Goal: Information Seeking & Learning: Learn about a topic

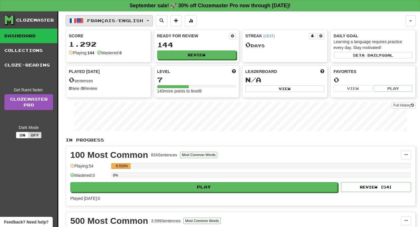
click at [147, 25] on button "Français / English" at bounding box center [109, 20] width 87 height 11
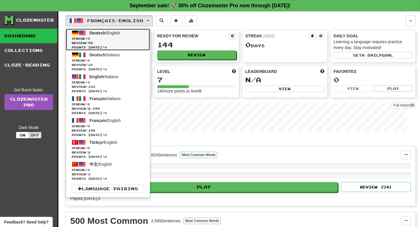
click at [109, 40] on span "Streak: 0" at bounding box center [108, 38] width 72 height 4
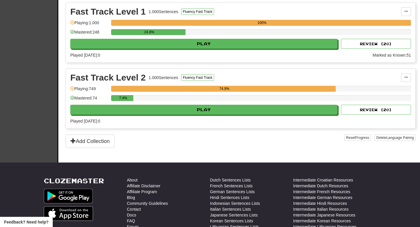
scroll to position [358, 0]
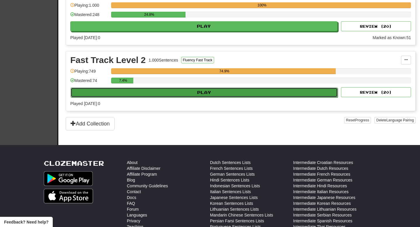
click at [158, 96] on button "Play" at bounding box center [204, 92] width 267 height 10
select select "**"
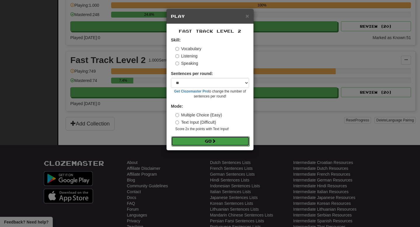
click at [208, 142] on button "Go" at bounding box center [210, 141] width 78 height 10
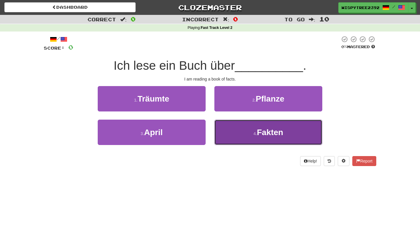
click at [235, 134] on button "4 . Fakten" at bounding box center [268, 132] width 108 height 25
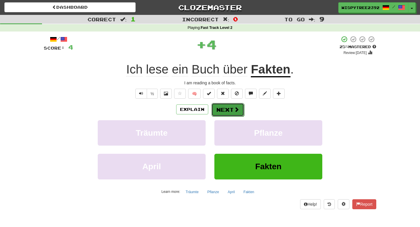
click at [225, 113] on button "Next" at bounding box center [227, 109] width 33 height 13
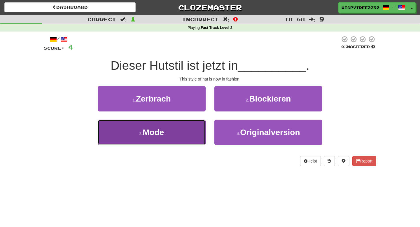
click at [179, 125] on button "3 . Mode" at bounding box center [152, 132] width 108 height 25
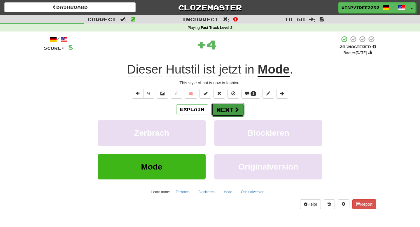
click at [230, 115] on button "Next" at bounding box center [227, 109] width 33 height 13
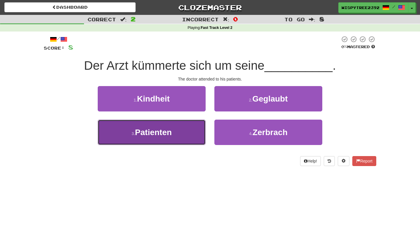
click at [183, 129] on button "3 . Patienten" at bounding box center [152, 132] width 108 height 25
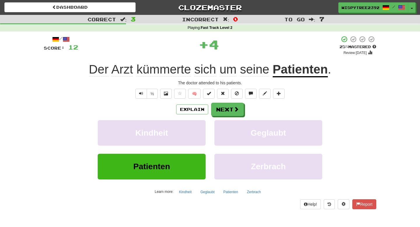
click at [210, 112] on div "Explain Next" at bounding box center [210, 109] width 332 height 13
click at [219, 113] on button "Next" at bounding box center [227, 109] width 33 height 13
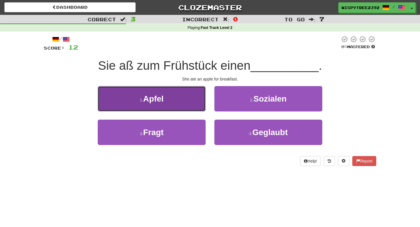
click at [183, 102] on button "1 . Apfel" at bounding box center [152, 98] width 108 height 25
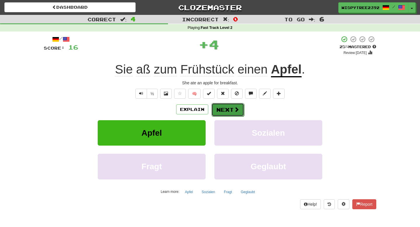
click at [228, 108] on button "Next" at bounding box center [227, 109] width 33 height 13
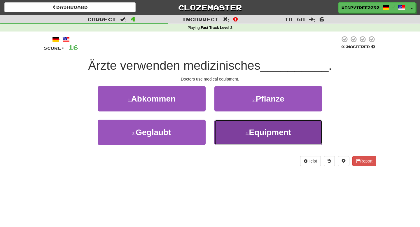
click at [227, 130] on button "4 . Equipment" at bounding box center [268, 132] width 108 height 25
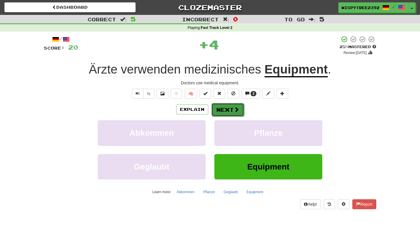
click at [220, 107] on button "Next" at bounding box center [227, 109] width 33 height 13
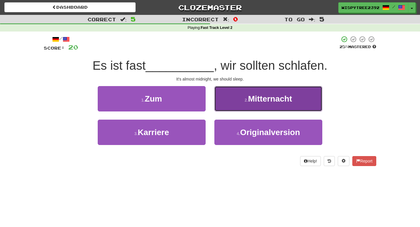
click at [230, 100] on button "2 . Mitternacht" at bounding box center [268, 98] width 108 height 25
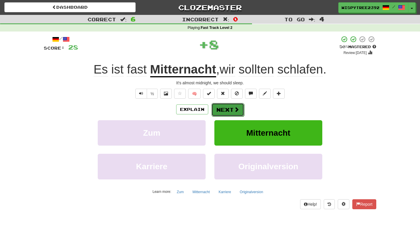
click at [222, 113] on button "Next" at bounding box center [227, 109] width 33 height 13
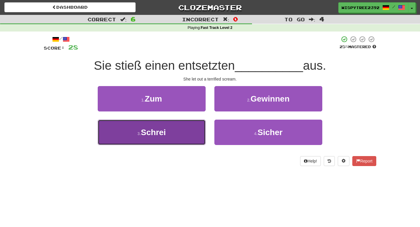
click at [189, 123] on button "3 . Schrei" at bounding box center [152, 132] width 108 height 25
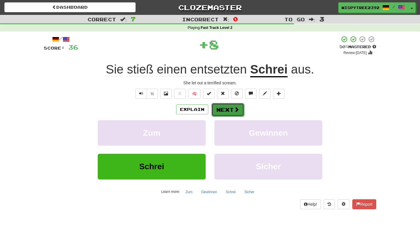
click at [238, 110] on span at bounding box center [236, 109] width 5 height 5
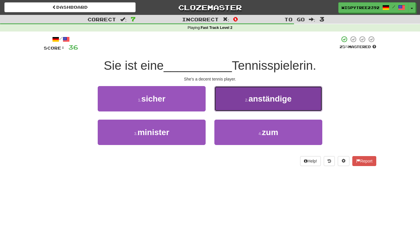
click at [244, 103] on button "2 . anständige" at bounding box center [268, 98] width 108 height 25
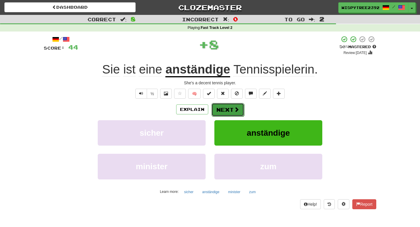
click at [224, 108] on button "Next" at bounding box center [227, 109] width 33 height 13
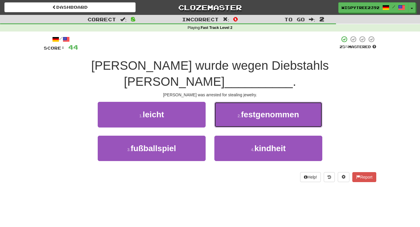
click at [224, 108] on button "2 . festgenommen" at bounding box center [268, 114] width 108 height 25
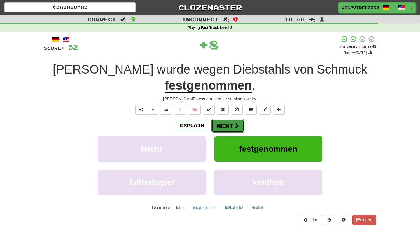
click at [226, 128] on button "Next" at bounding box center [227, 125] width 33 height 13
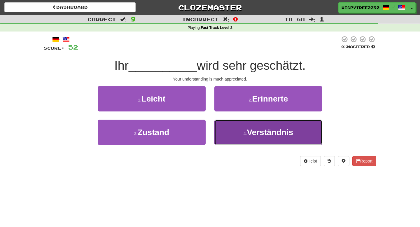
click at [241, 133] on button "4 . Verständnis" at bounding box center [268, 132] width 108 height 25
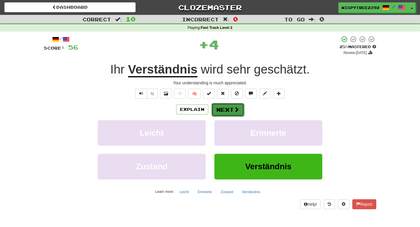
click at [223, 110] on button "Next" at bounding box center [227, 109] width 33 height 13
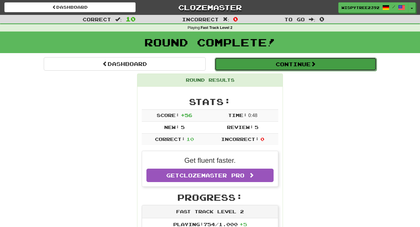
click at [231, 64] on button "Continue" at bounding box center [296, 63] width 162 height 13
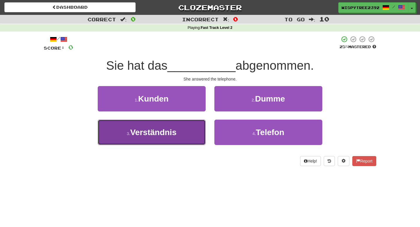
click at [188, 129] on button "3 . Verständnis" at bounding box center [152, 132] width 108 height 25
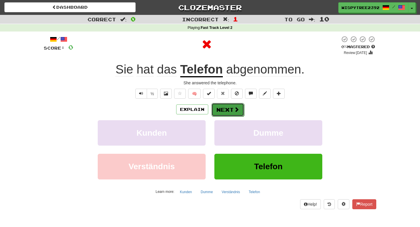
click at [233, 114] on button "Next" at bounding box center [227, 109] width 33 height 13
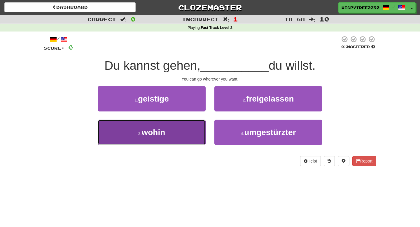
click at [176, 127] on button "3 . wohin" at bounding box center [152, 132] width 108 height 25
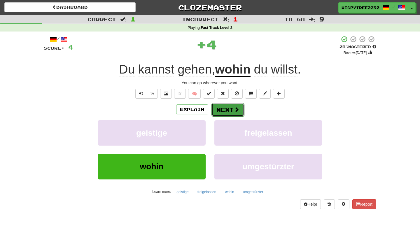
click at [218, 108] on button "Next" at bounding box center [227, 109] width 33 height 13
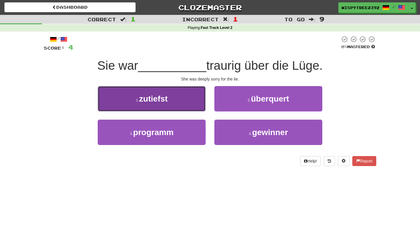
click at [171, 99] on button "1 . zutiefst" at bounding box center [152, 98] width 108 height 25
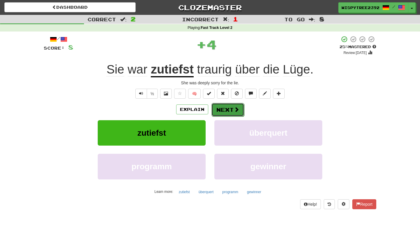
click at [227, 112] on button "Next" at bounding box center [227, 109] width 33 height 13
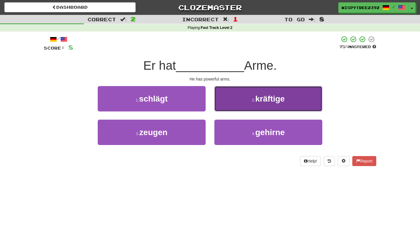
click at [229, 106] on button "2 . kräftige" at bounding box center [268, 98] width 108 height 25
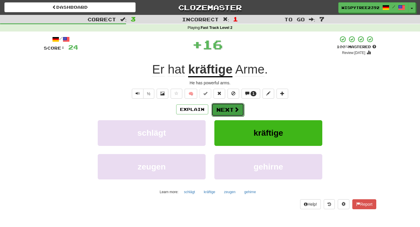
click at [225, 112] on button "Next" at bounding box center [227, 109] width 33 height 13
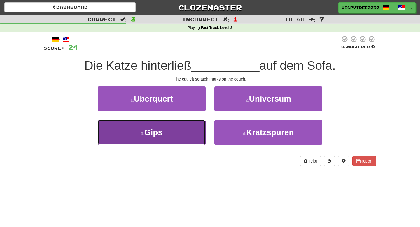
click at [190, 123] on button "3 . Gips" at bounding box center [152, 132] width 108 height 25
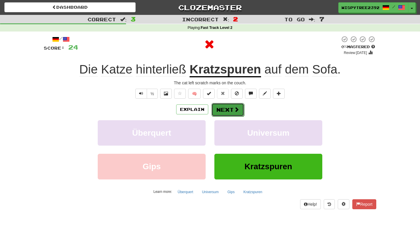
click at [229, 113] on button "Next" at bounding box center [227, 109] width 33 height 13
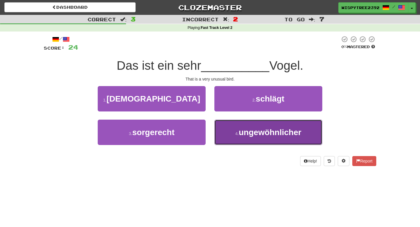
click at [240, 129] on span "ungewöhnlicher" at bounding box center [270, 132] width 63 height 9
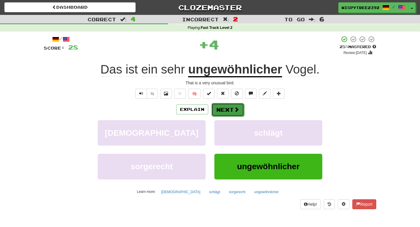
click at [229, 103] on button "Next" at bounding box center [227, 109] width 33 height 13
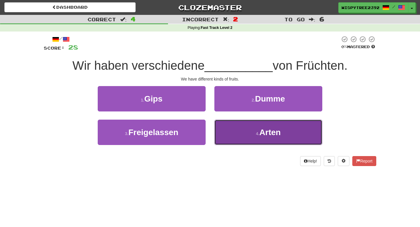
click at [250, 133] on button "4 . Arten" at bounding box center [268, 132] width 108 height 25
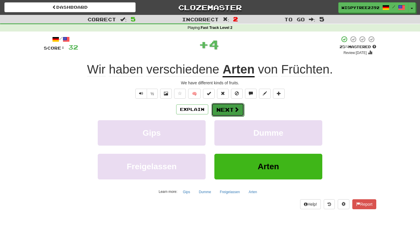
click at [224, 114] on button "Next" at bounding box center [227, 109] width 33 height 13
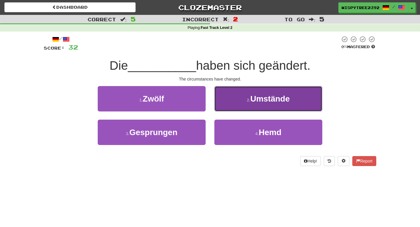
click at [225, 109] on button "2 . Umstände" at bounding box center [268, 98] width 108 height 25
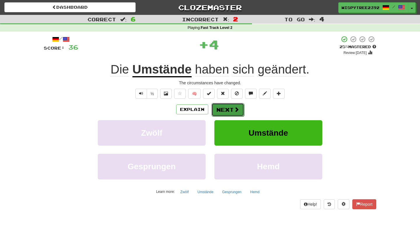
click at [224, 111] on button "Next" at bounding box center [227, 109] width 33 height 13
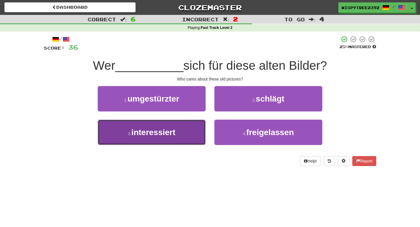
click at [194, 125] on button "3 . interessiert" at bounding box center [152, 132] width 108 height 25
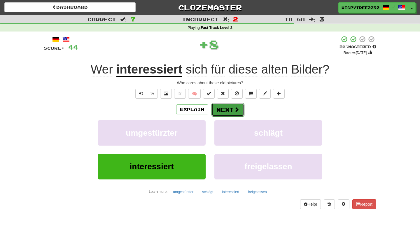
click at [222, 113] on button "Next" at bounding box center [227, 109] width 33 height 13
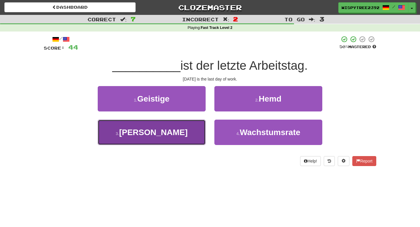
click at [181, 138] on button "3 . Freitag" at bounding box center [152, 132] width 108 height 25
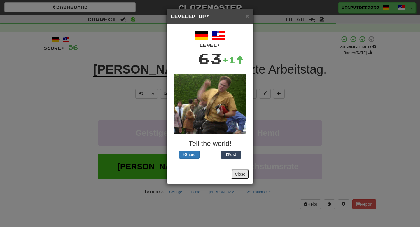
click at [236, 174] on button "Close" at bounding box center [240, 174] width 18 height 10
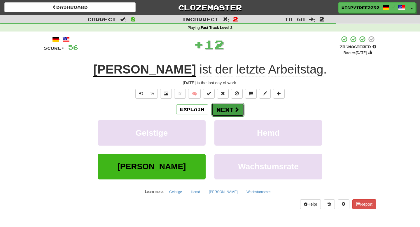
click at [222, 105] on button "Next" at bounding box center [227, 109] width 33 height 13
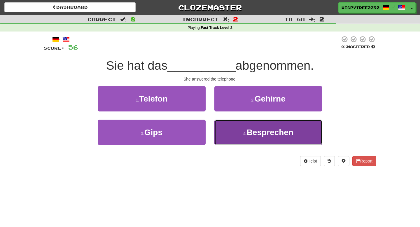
click at [242, 129] on button "4 . Besprechen" at bounding box center [268, 132] width 108 height 25
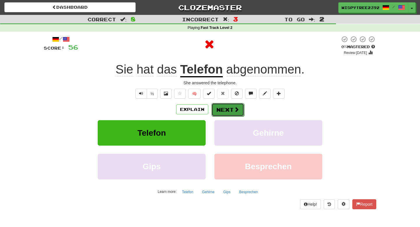
click at [232, 112] on button "Next" at bounding box center [227, 109] width 33 height 13
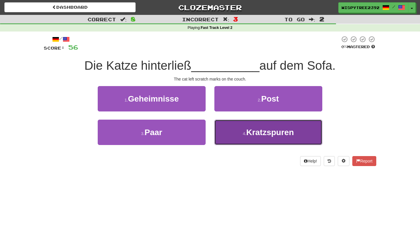
click at [242, 128] on button "4 . Kratzspuren" at bounding box center [268, 132] width 108 height 25
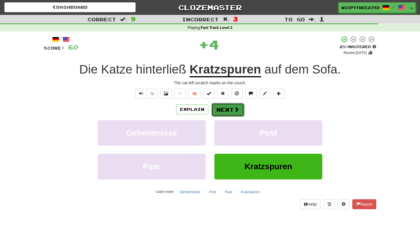
click at [228, 108] on button "Next" at bounding box center [227, 109] width 33 height 13
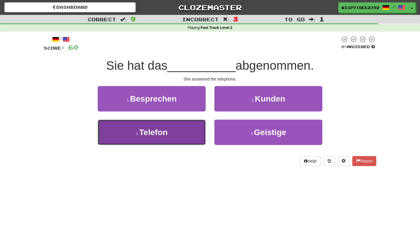
click at [187, 127] on button "3 . Telefon" at bounding box center [152, 132] width 108 height 25
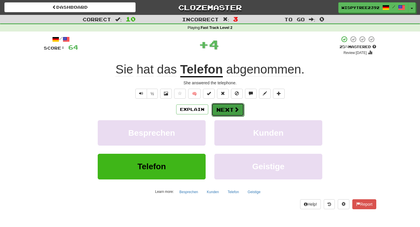
click at [220, 103] on button "Next" at bounding box center [227, 109] width 33 height 13
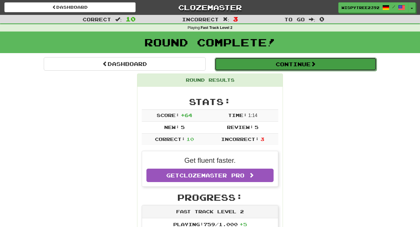
click at [226, 70] on button "Continue" at bounding box center [296, 63] width 162 height 13
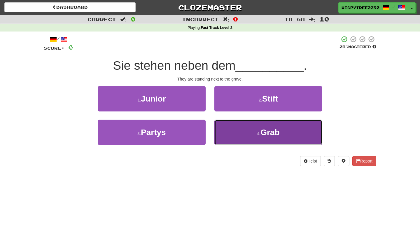
click at [246, 131] on button "4 . Grab" at bounding box center [268, 132] width 108 height 25
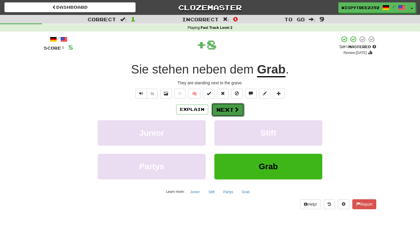
click at [231, 107] on button "Next" at bounding box center [227, 109] width 33 height 13
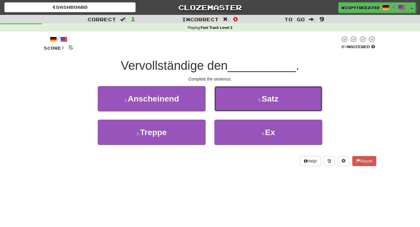
click at [231, 107] on button "2 . Satz" at bounding box center [268, 98] width 108 height 25
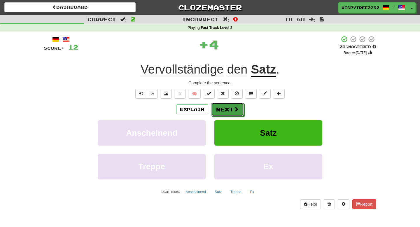
click at [231, 107] on button "Next" at bounding box center [227, 109] width 33 height 13
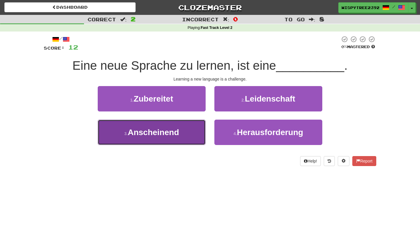
click at [189, 136] on button "3 . Anscheinend" at bounding box center [152, 132] width 108 height 25
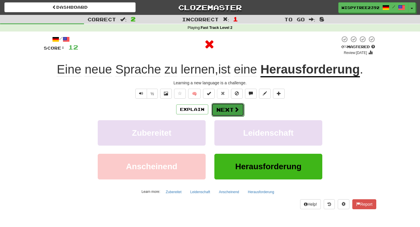
click at [224, 113] on button "Next" at bounding box center [227, 109] width 33 height 13
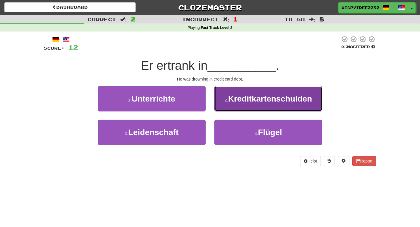
click at [228, 110] on button "2 . Kreditkartenschulden" at bounding box center [268, 98] width 108 height 25
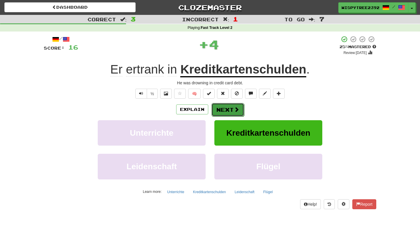
click at [231, 113] on button "Next" at bounding box center [227, 109] width 33 height 13
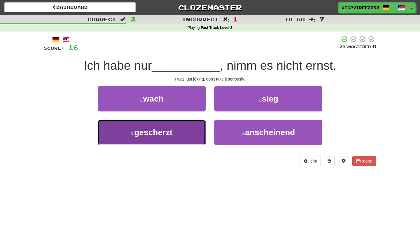
click at [143, 133] on span "gescherzt" at bounding box center [153, 132] width 38 height 9
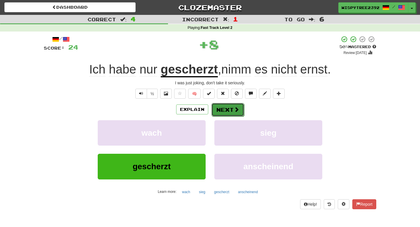
click at [233, 112] on button "Next" at bounding box center [227, 109] width 33 height 13
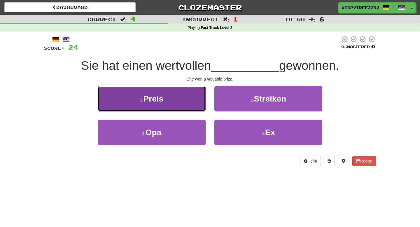
click at [176, 94] on button "1 . Preis" at bounding box center [152, 98] width 108 height 25
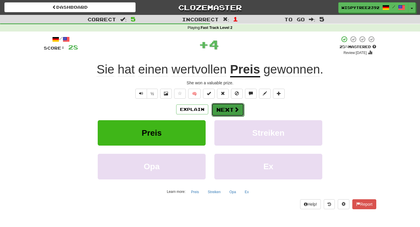
click at [222, 115] on button "Next" at bounding box center [227, 109] width 33 height 13
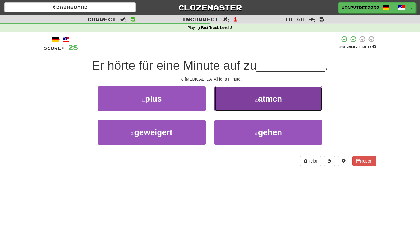
click at [232, 106] on button "2 . atmen" at bounding box center [268, 98] width 108 height 25
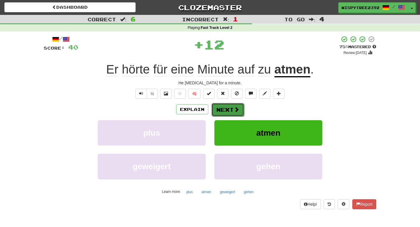
click at [228, 113] on button "Next" at bounding box center [227, 109] width 33 height 13
